Goal: Task Accomplishment & Management: Use online tool/utility

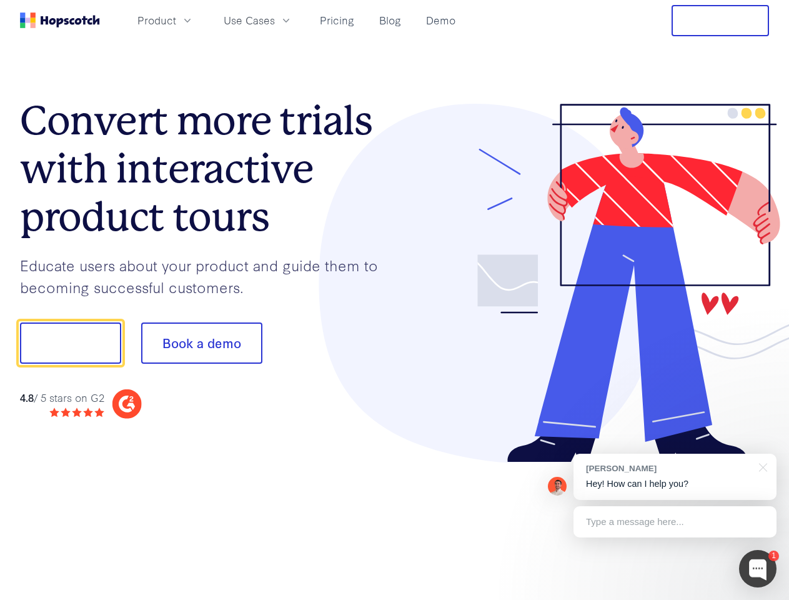
click at [395, 300] on div at bounding box center [582, 283] width 375 height 359
click at [176, 20] on span "Product" at bounding box center [156, 20] width 39 height 16
click at [275, 20] on span "Use Cases" at bounding box center [249, 20] width 51 height 16
click at [720, 21] on button "Free Trial" at bounding box center [720, 20] width 97 height 31
click at [70, 343] on button "Show me!" at bounding box center [70, 342] width 101 height 41
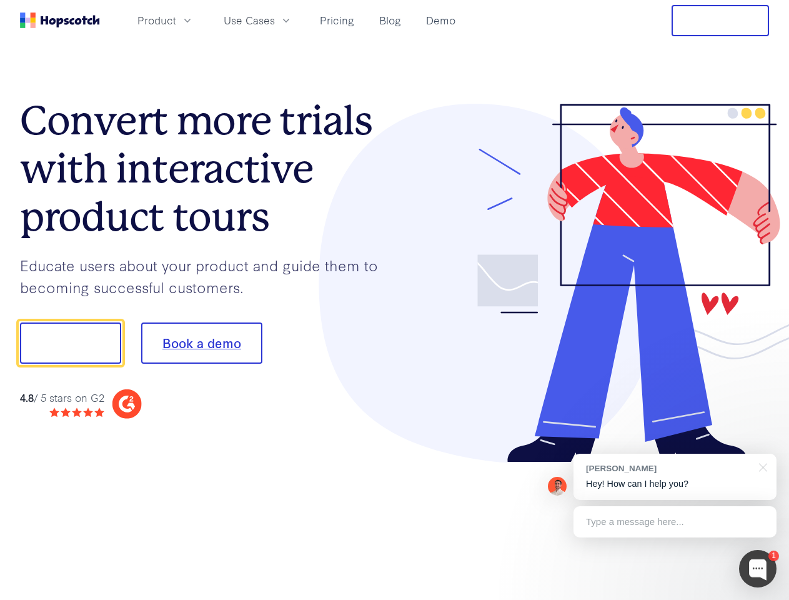
click at [201, 343] on button "Book a demo" at bounding box center [201, 342] width 121 height 41
click at [758, 569] on div at bounding box center [757, 568] width 37 height 37
click at [675, 477] on div "[PERSON_NAME] Hey! How can I help you?" at bounding box center [675, 477] width 203 height 46
click at [761, 466] on div at bounding box center [659, 341] width 234 height 417
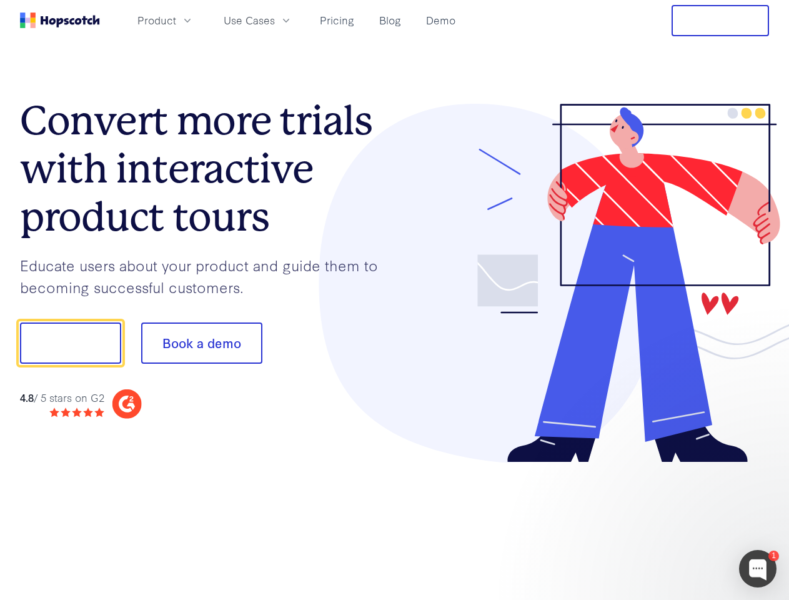
click at [675, 522] on div at bounding box center [659, 425] width 234 height 249
